Goal: Navigation & Orientation: Find specific page/section

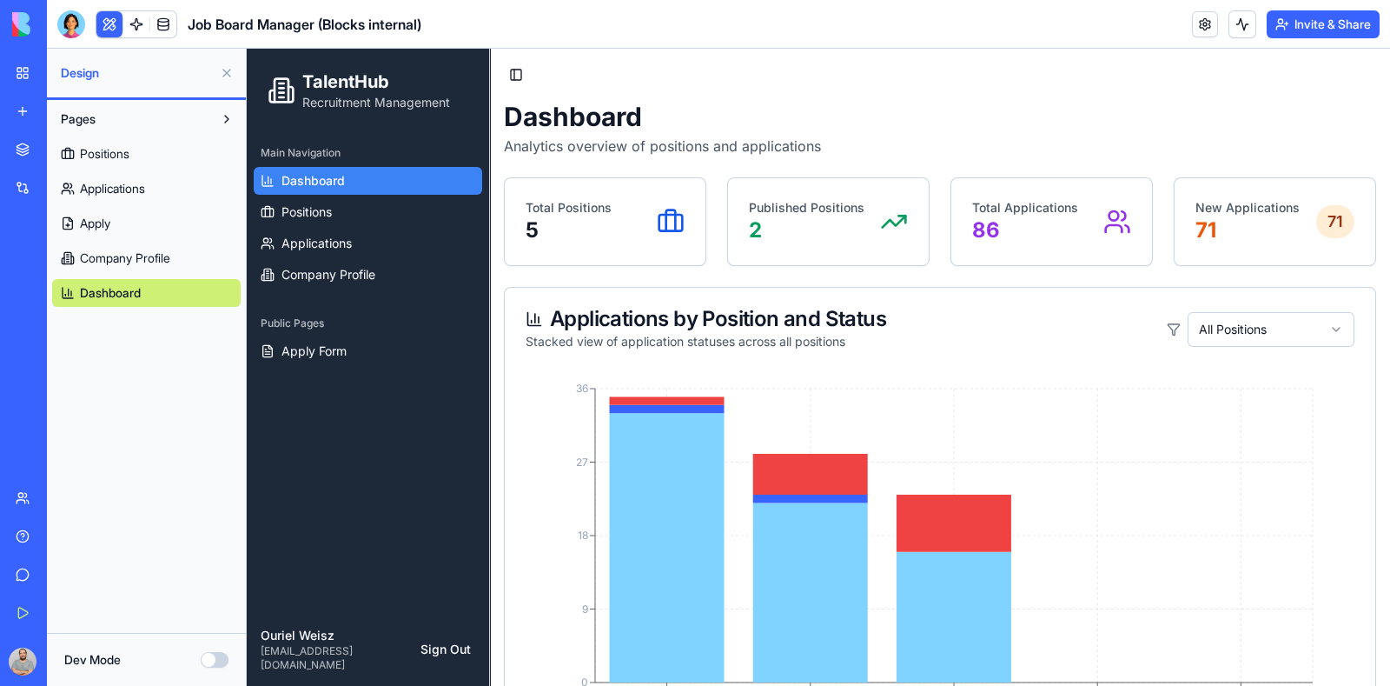
scroll to position [108, 0]
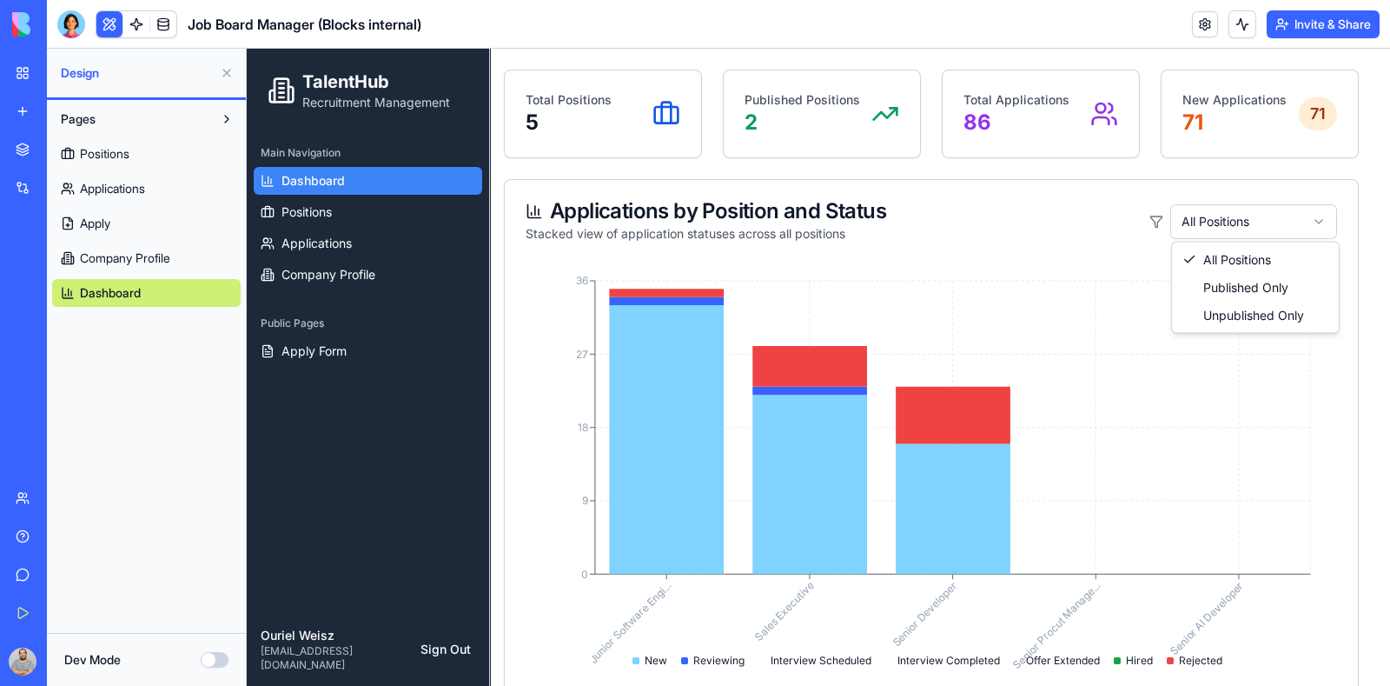
click at [1320, 221] on html "TalentHub Recruitment Management Main Navigation Dashboard Positions Applicatio…" at bounding box center [819, 564] width 1144 height 1247
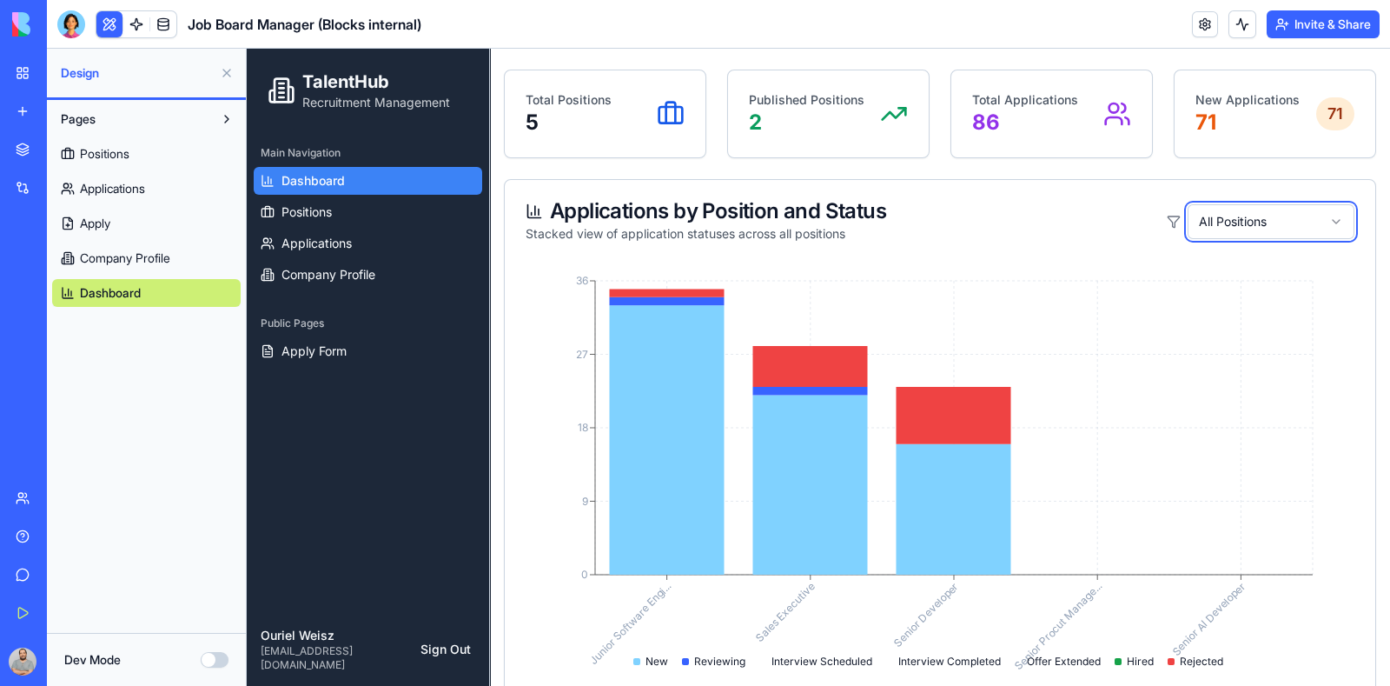
click at [1320, 221] on html "TalentHub Recruitment Management Main Navigation Dashboard Positions Applicatio…" at bounding box center [819, 569] width 1144 height 1257
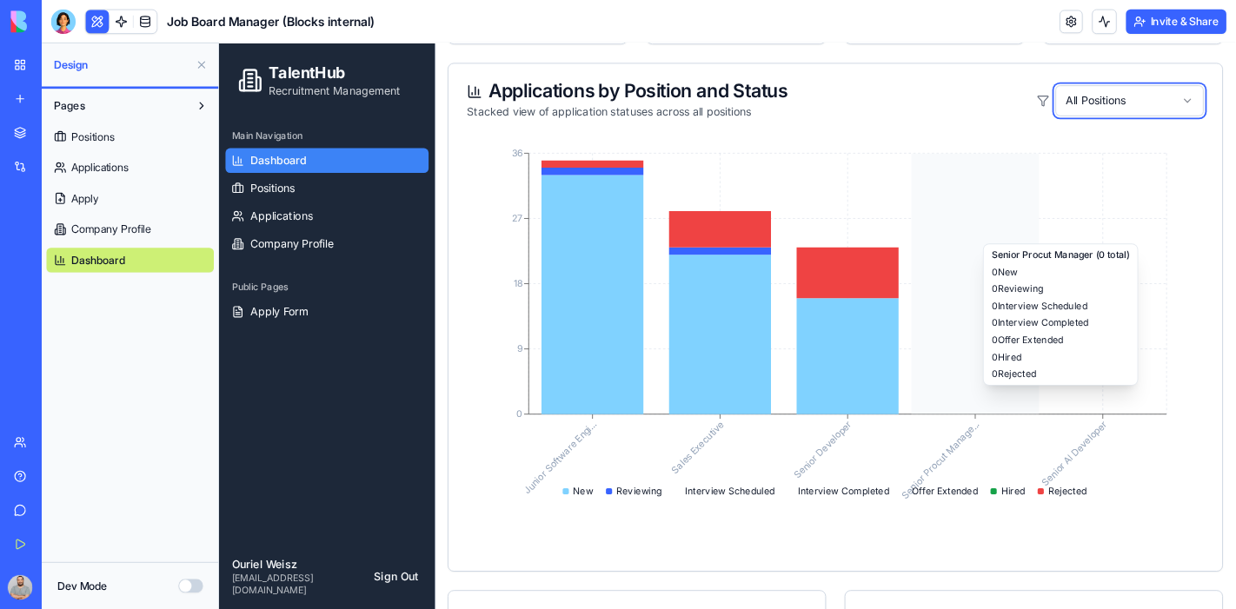
scroll to position [326, 0]
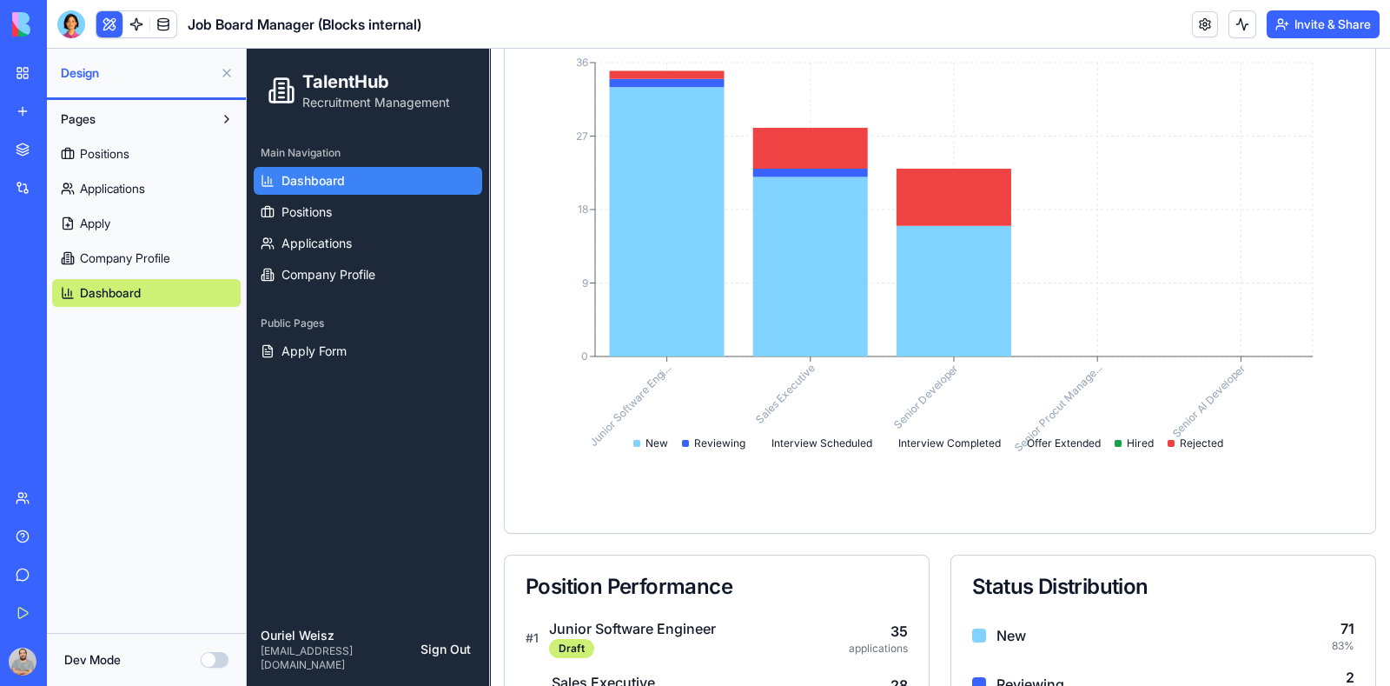
click at [223, 69] on button at bounding box center [227, 73] width 28 height 28
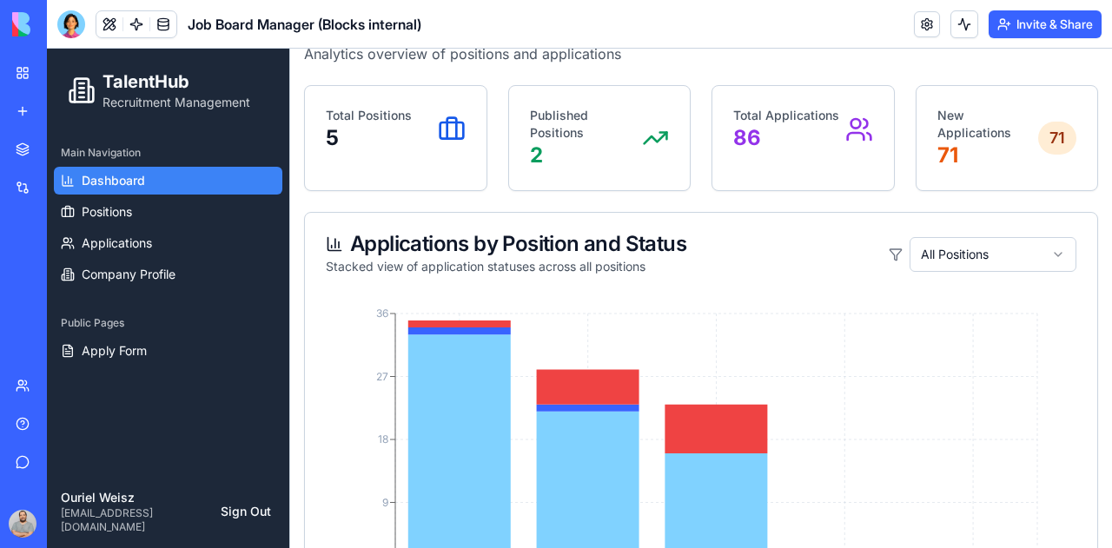
scroll to position [0, 0]
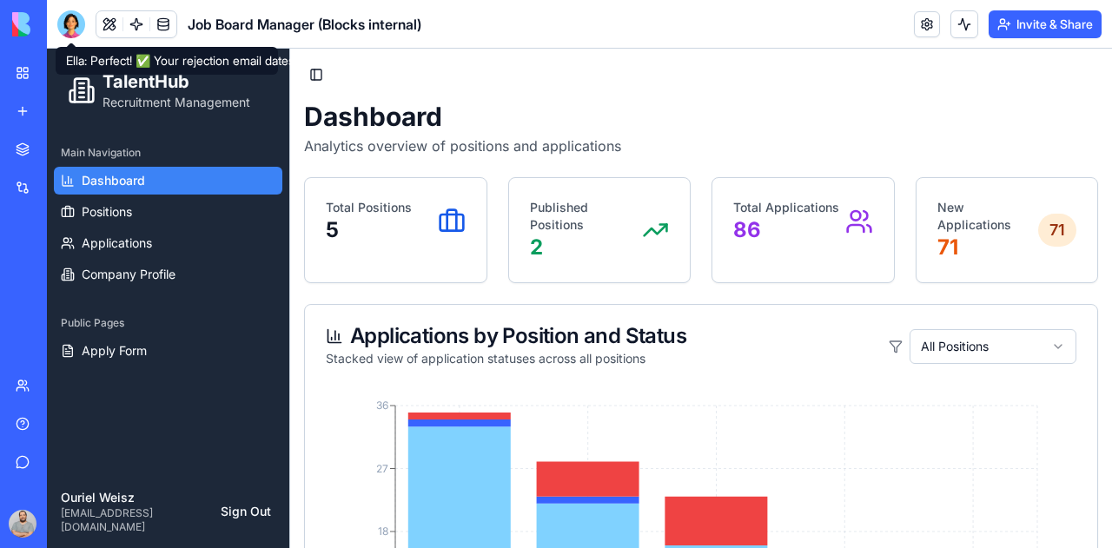
click at [66, 29] on div at bounding box center [71, 24] width 28 height 28
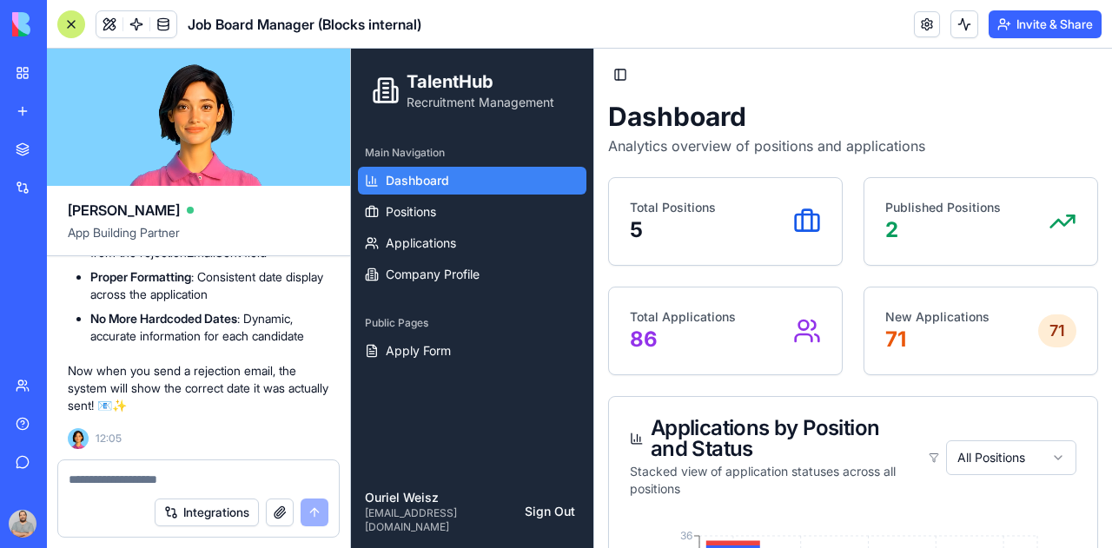
click at [70, 23] on div at bounding box center [71, 24] width 28 height 28
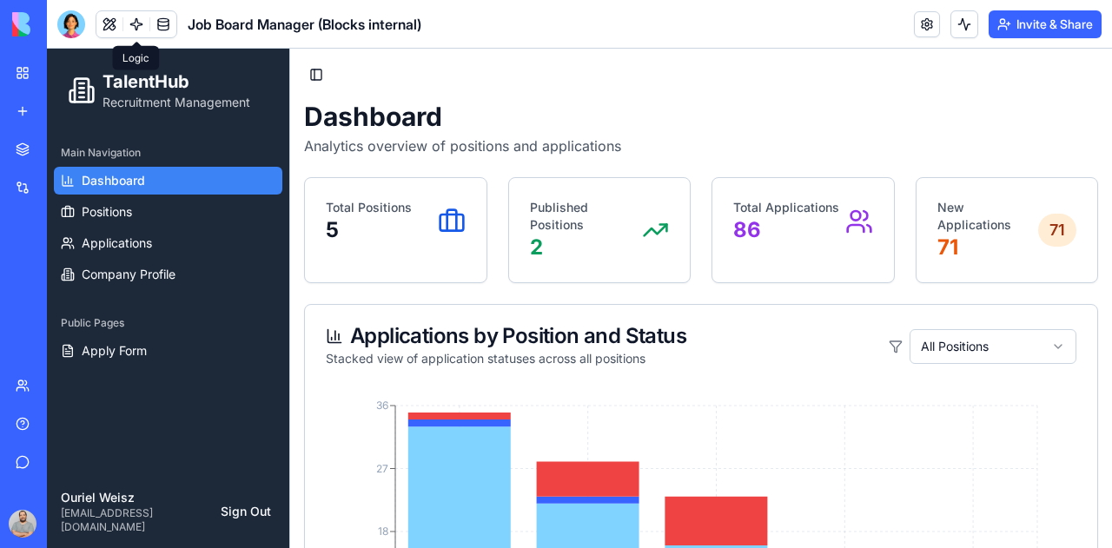
click at [114, 29] on span at bounding box center [136, 24] width 49 height 49
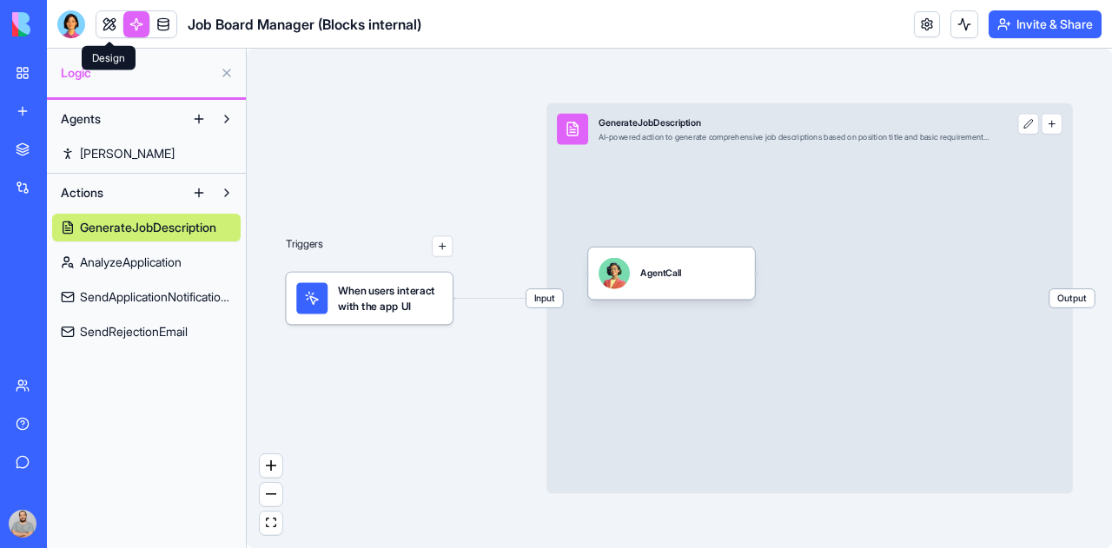
click at [108, 27] on link at bounding box center [109, 24] width 26 height 26
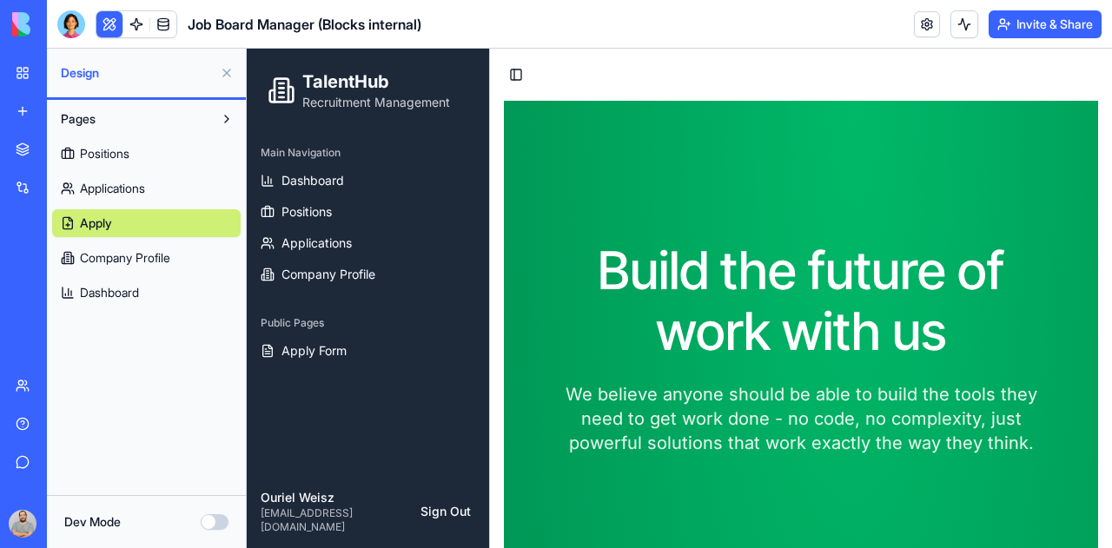
click at [228, 73] on button at bounding box center [227, 73] width 28 height 28
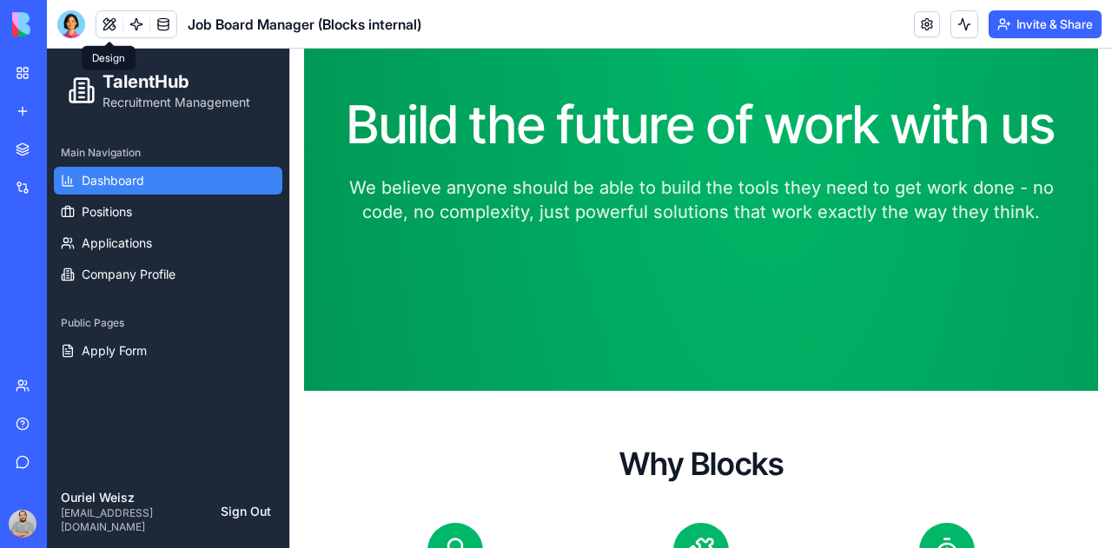
click at [166, 187] on link "Dashboard" at bounding box center [168, 181] width 229 height 28
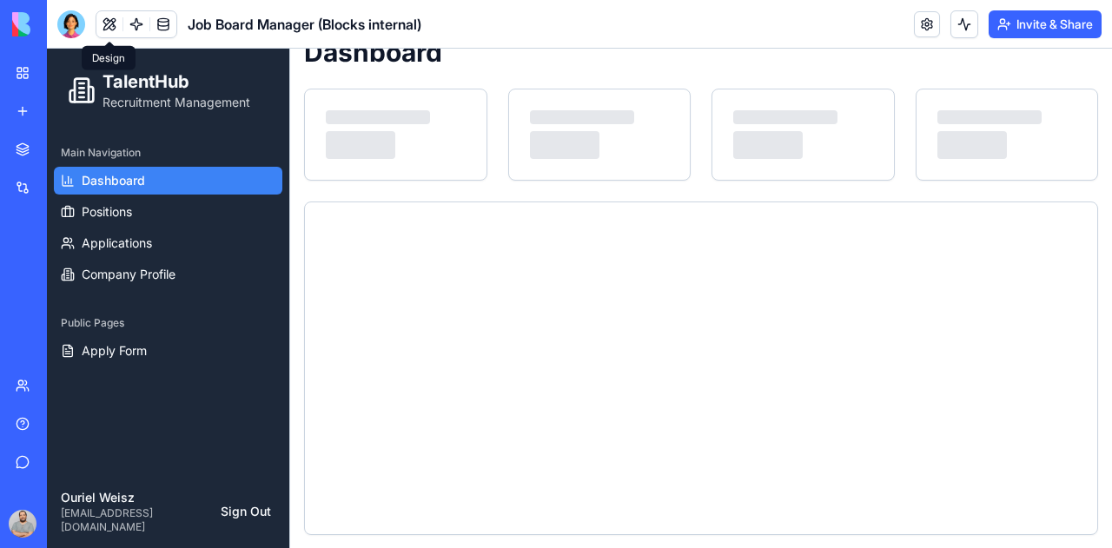
scroll to position [174, 0]
